Goal: Task Accomplishment & Management: Manage account settings

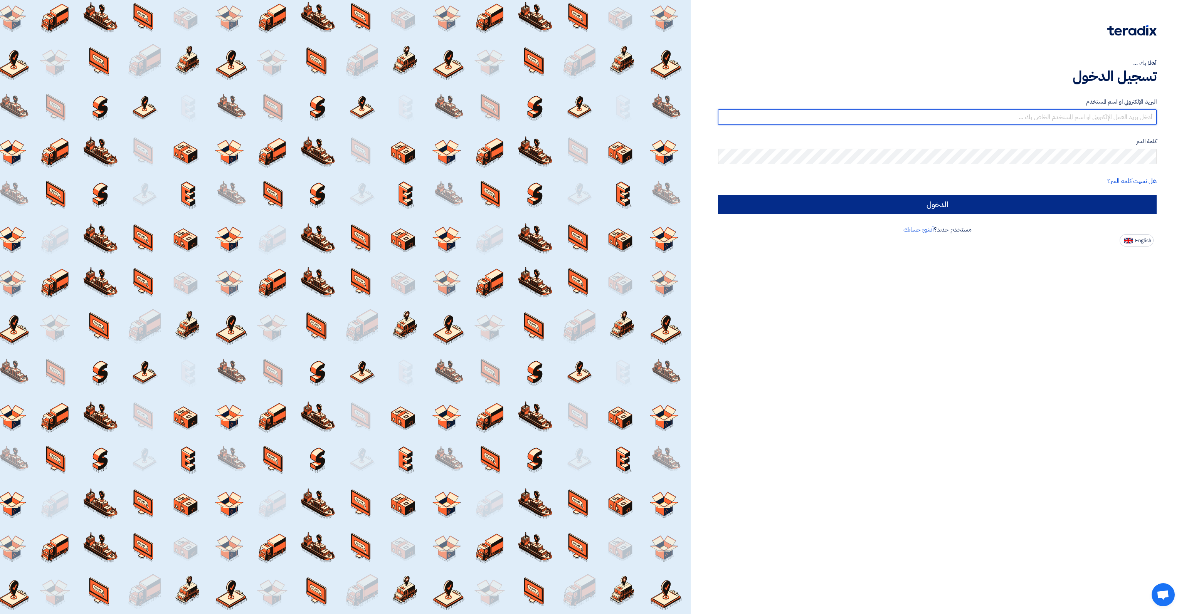
type input "[EMAIL_ADDRESS][DOMAIN_NAME]"
click at [875, 198] on input "الدخول" at bounding box center [937, 204] width 439 height 19
type input "Sign in"
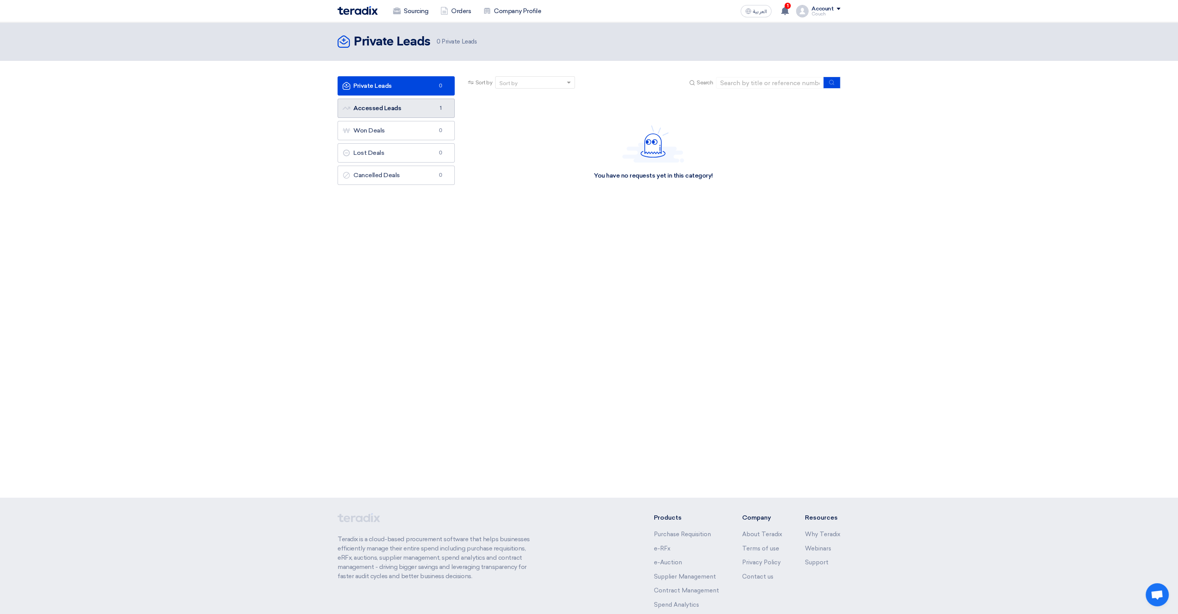
click at [436, 106] on span "1" at bounding box center [440, 108] width 9 height 8
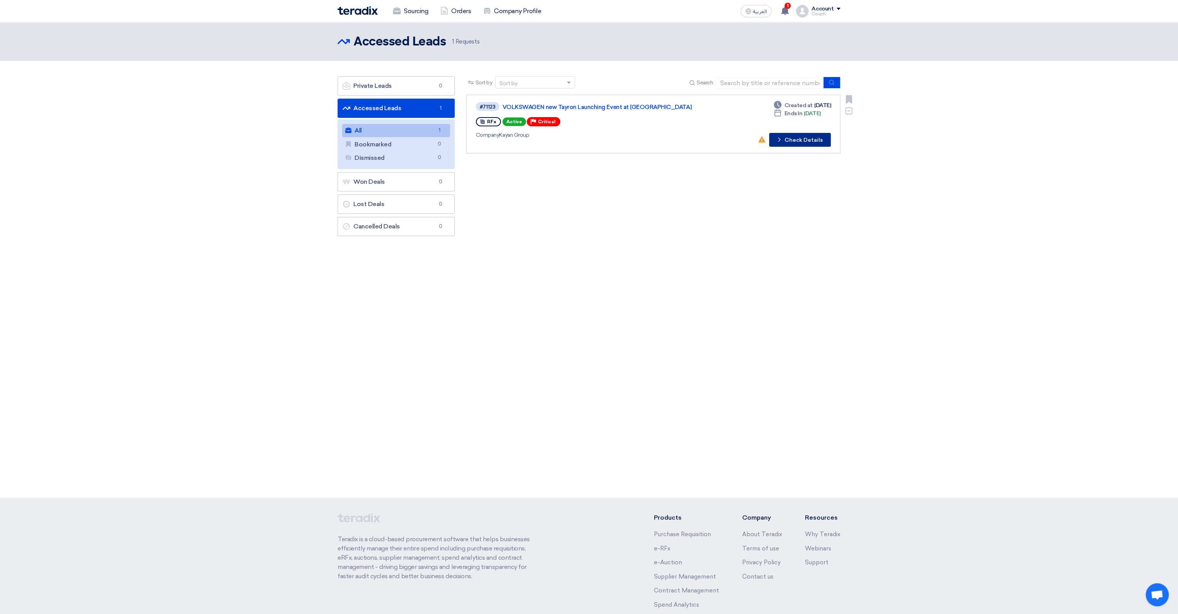
click at [805, 138] on button "Check details Check Details" at bounding box center [800, 140] width 62 height 14
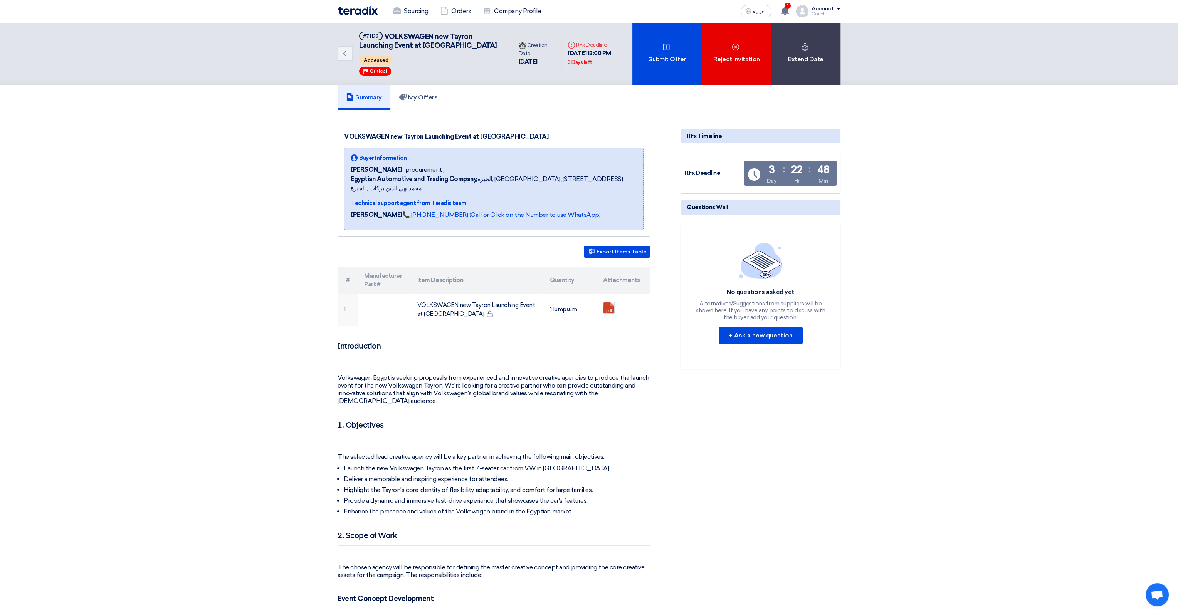
drag, startPoint x: 391, startPoint y: 296, endPoint x: 615, endPoint y: 318, distance: 225.3
click at [645, 343] on h2 "Introduction" at bounding box center [494, 348] width 313 height 15
click at [590, 294] on td "1 lumpsum" at bounding box center [570, 310] width 53 height 32
click at [565, 300] on td "1 lumpsum" at bounding box center [570, 310] width 53 height 32
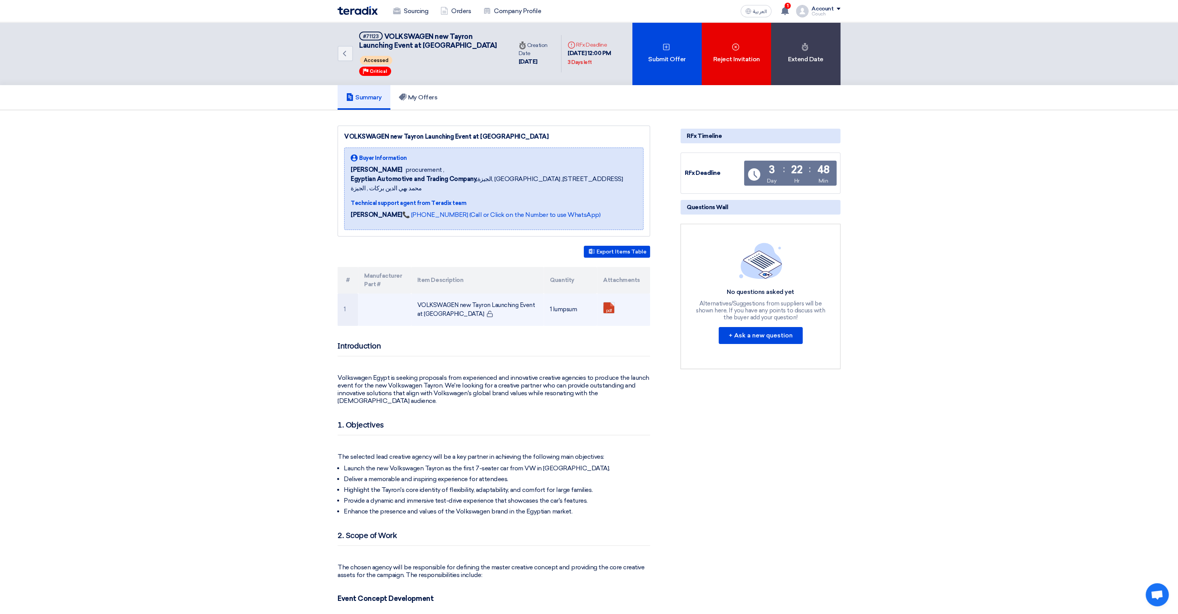
click at [565, 300] on td "1 lumpsum" at bounding box center [570, 310] width 53 height 32
click at [606, 363] on p at bounding box center [494, 367] width 313 height 8
drag, startPoint x: 606, startPoint y: 299, endPoint x: 587, endPoint y: 308, distance: 20.2
click at [587, 308] on td "1 lumpsum" at bounding box center [570, 310] width 53 height 32
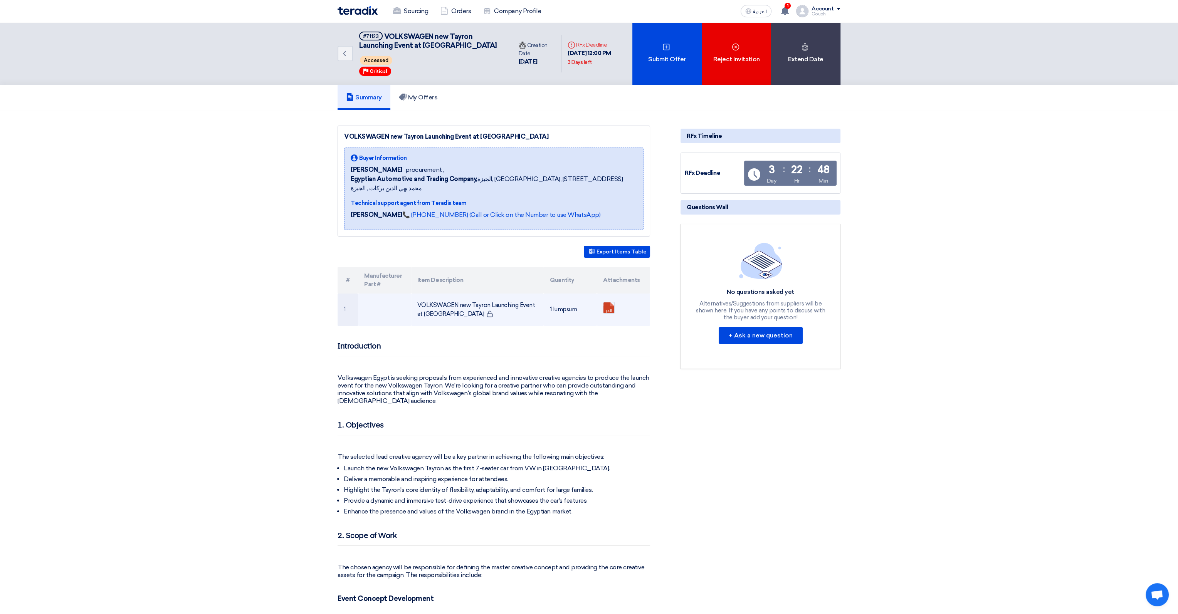
click at [617, 298] on ul "pdf" at bounding box center [623, 307] width 41 height 19
click at [612, 303] on link at bounding box center [635, 326] width 62 height 46
click at [568, 301] on td "1 lumpsum" at bounding box center [570, 310] width 53 height 32
click at [479, 302] on td "VOLKSWAGEN new Tayron Launching Event at Azha" at bounding box center [477, 310] width 133 height 32
click at [430, 301] on td "VOLKSWAGEN new Tayron Launching Event at Azha" at bounding box center [477, 310] width 133 height 32
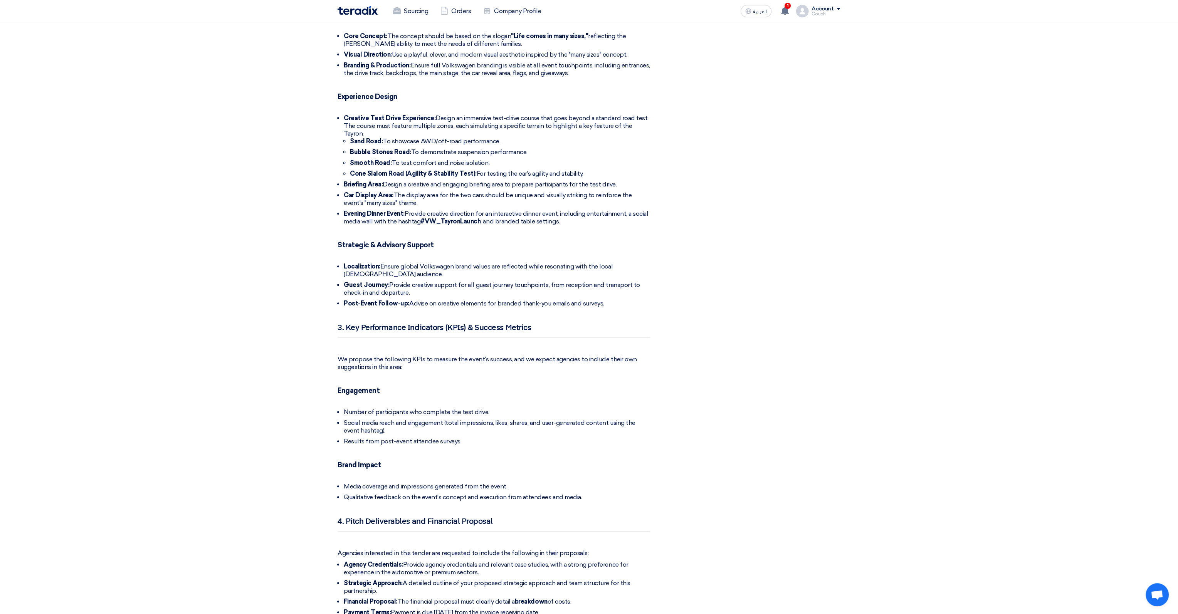
scroll to position [570, 0]
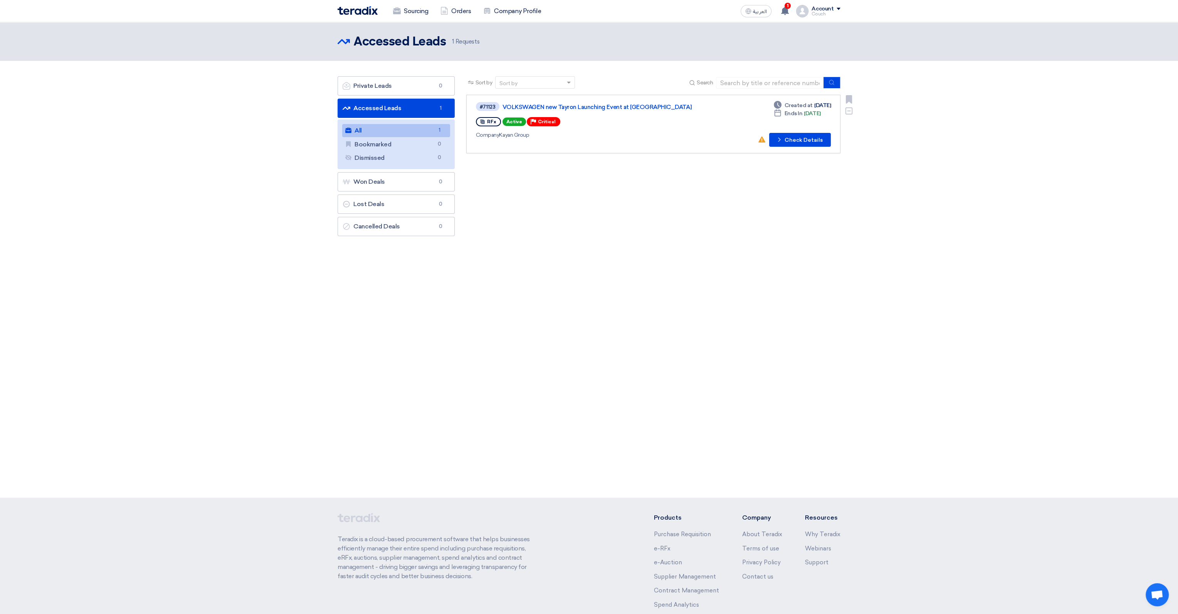
click at [512, 121] on span "Active" at bounding box center [515, 122] width 24 height 8
click at [764, 140] on use at bounding box center [761, 139] width 7 height 6
click at [849, 112] on icon "Dismiss" at bounding box center [849, 111] width 8 height 8
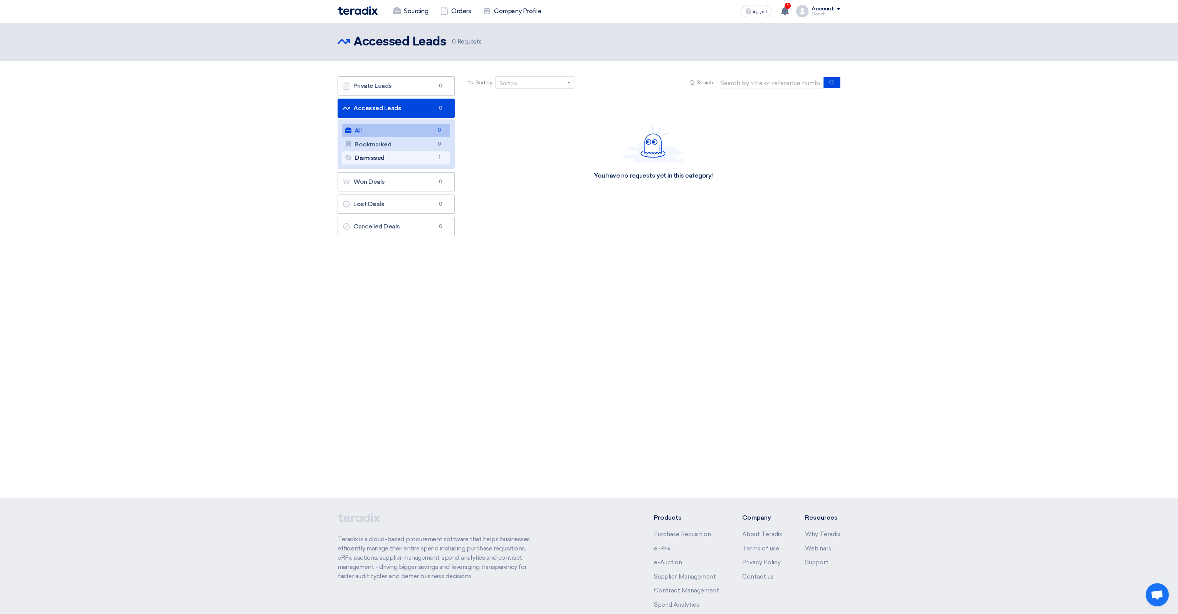
click at [388, 154] on link "Dismissed Dismissed 1" at bounding box center [396, 157] width 108 height 13
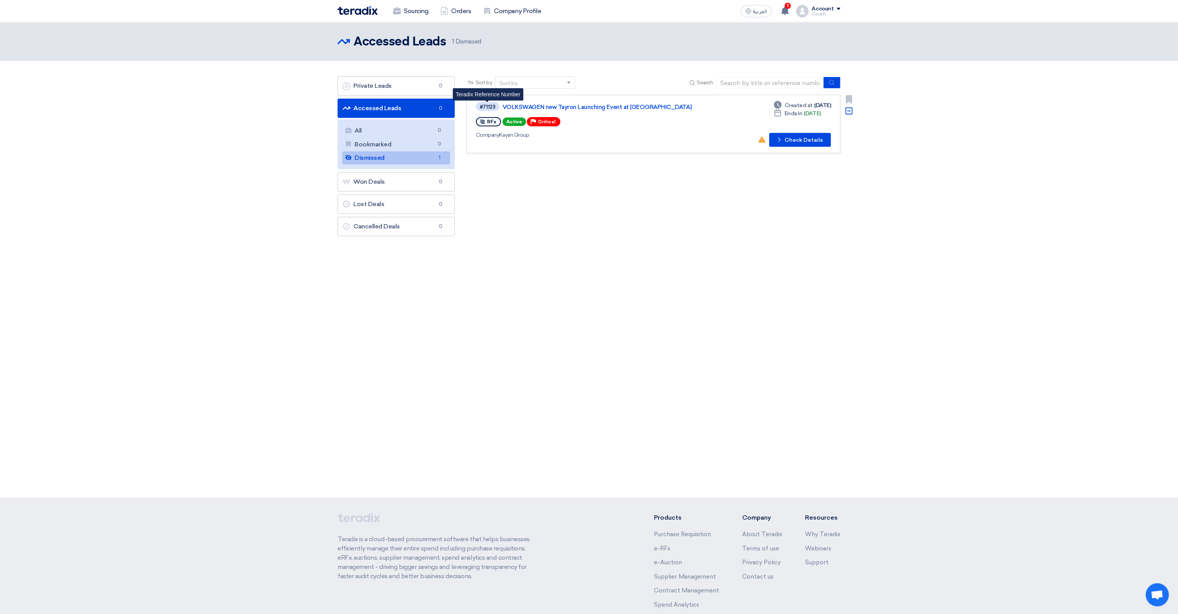
click at [486, 108] on div "#71123" at bounding box center [488, 106] width 16 height 5
click at [518, 105] on link "VOLKSWAGEN new Tayron Launching Event at Azha" at bounding box center [599, 107] width 193 height 7
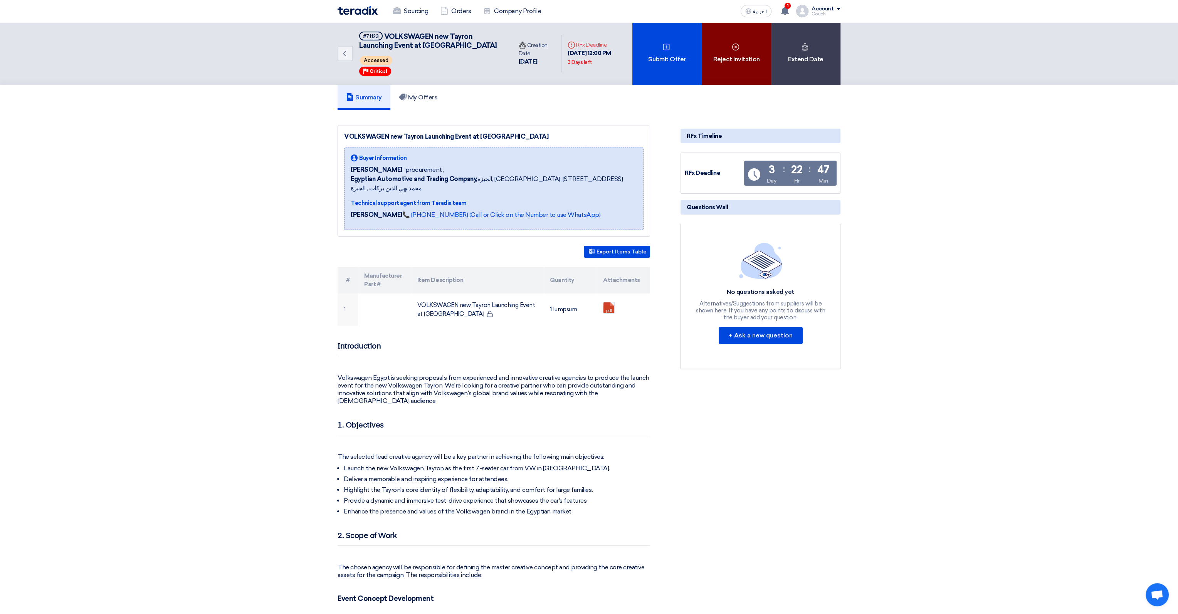
click at [746, 52] on div "Reject Invitation" at bounding box center [736, 53] width 69 height 63
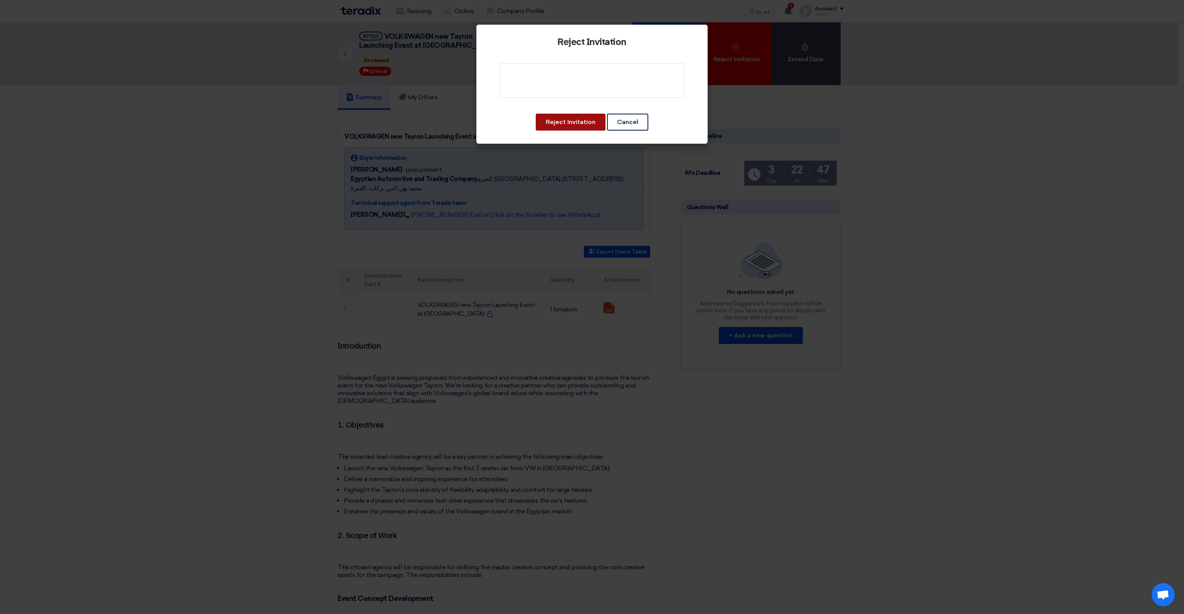
click at [583, 128] on button "Reject Invitation" at bounding box center [571, 122] width 70 height 17
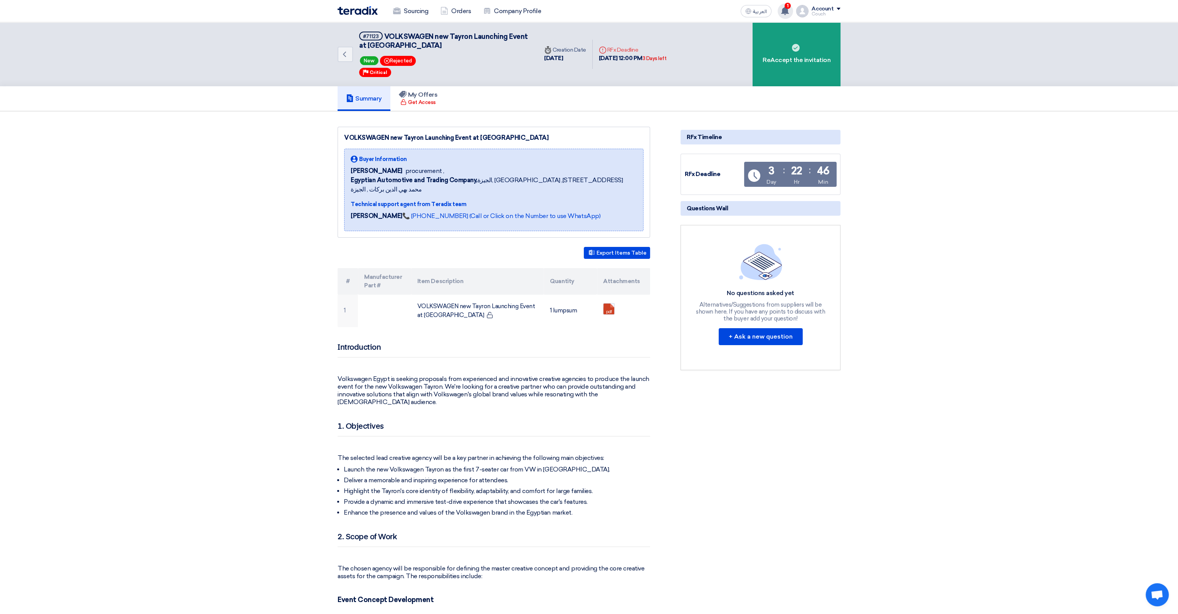
click at [783, 11] on icon at bounding box center [785, 11] width 8 height 8
click at [783, 14] on icon at bounding box center [785, 11] width 8 height 8
click at [348, 10] on img at bounding box center [358, 10] width 40 height 9
